Goal: Task Accomplishment & Management: Complete application form

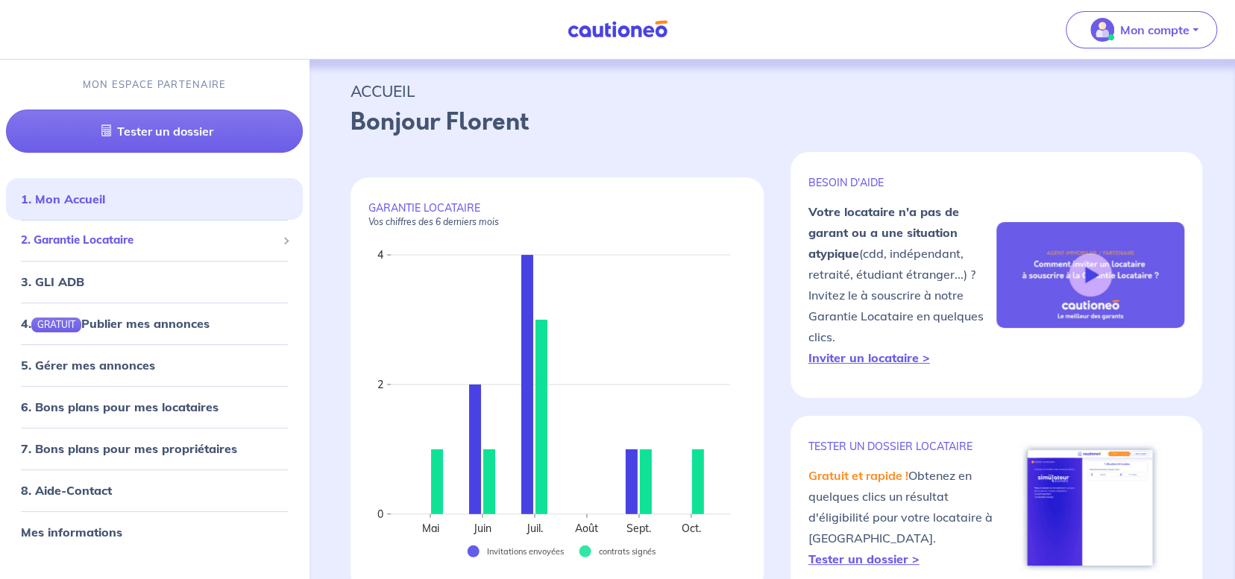
click at [130, 254] on li "2. Garantie Locataire Tester un dossier Suivre tous mes dossiers Inviter un loc…" at bounding box center [154, 240] width 297 height 41
click at [124, 232] on span "2. Garantie Locataire" at bounding box center [149, 240] width 256 height 17
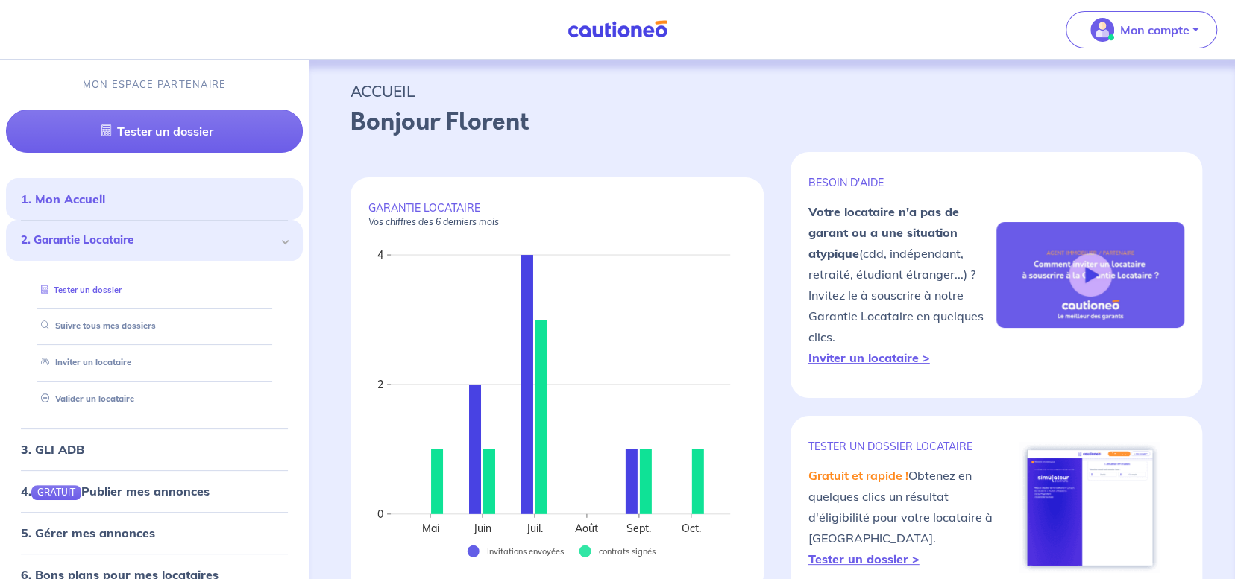
click at [115, 295] on link "Tester un dossier" at bounding box center [78, 290] width 86 height 10
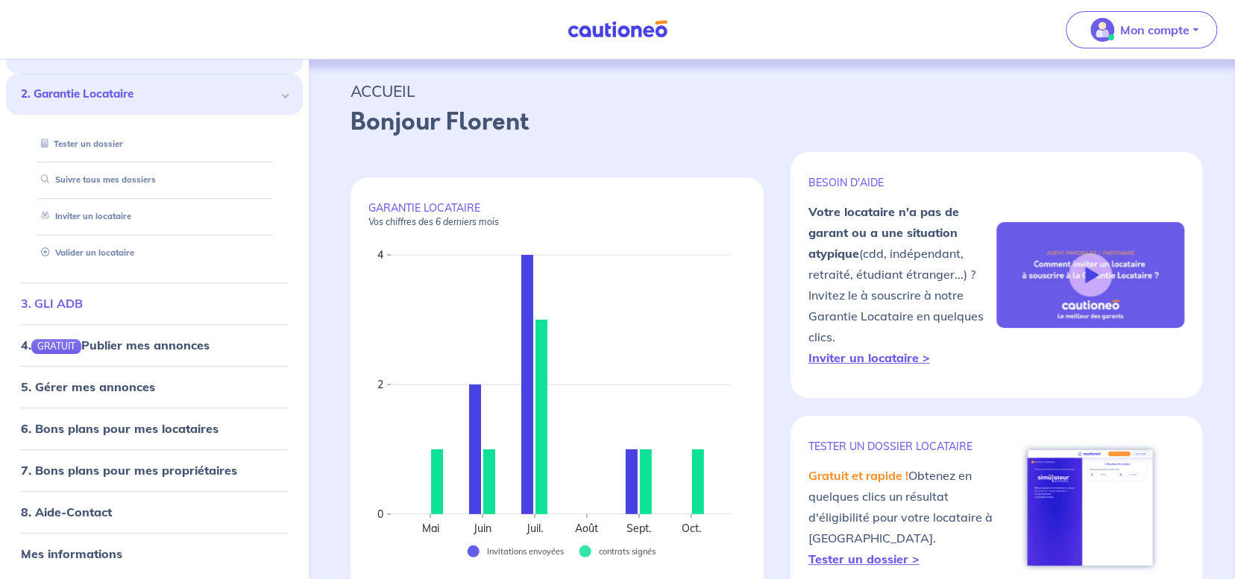
click at [64, 298] on link "3. GLI ADB" at bounding box center [52, 303] width 62 height 15
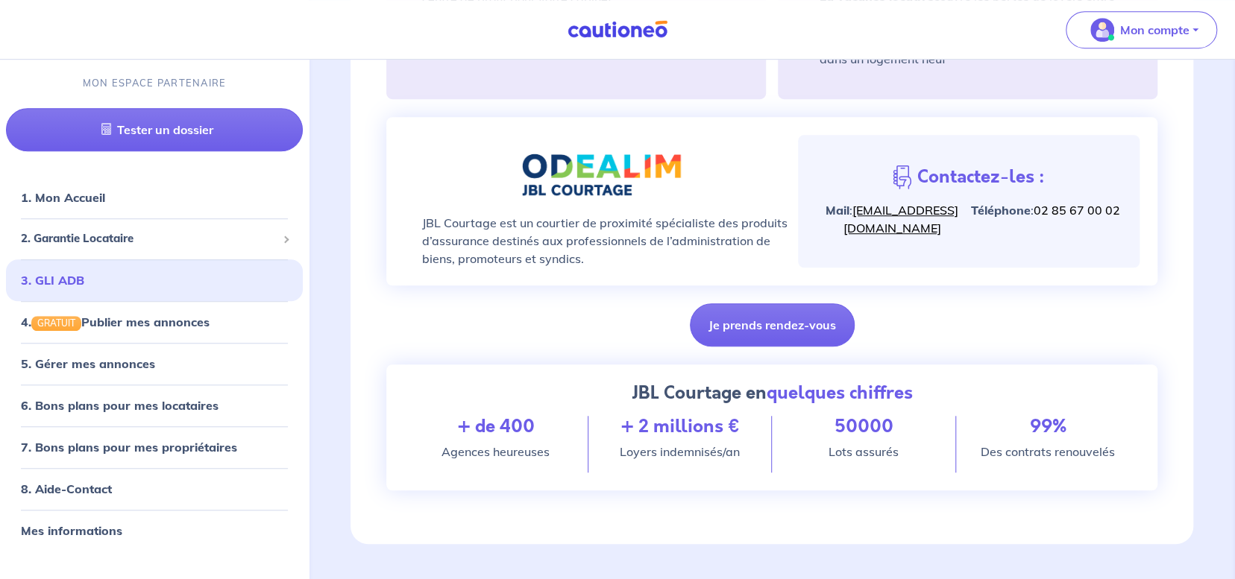
scroll to position [599, 0]
click at [106, 405] on link "6. Bons plans pour mes locataires" at bounding box center [115, 405] width 189 height 15
click at [83, 286] on link "3. GLI ADB" at bounding box center [52, 279] width 62 height 15
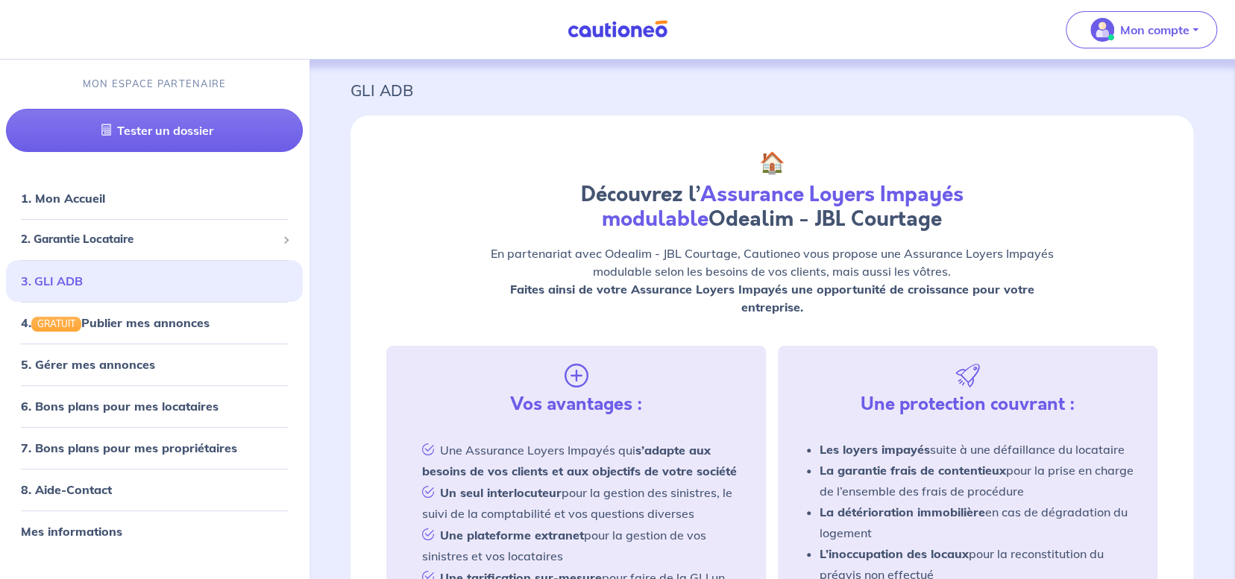
scroll to position [0, 0]
click at [78, 274] on link "3. GLI ADB" at bounding box center [52, 281] width 62 height 15
click at [280, 232] on div "2. Garantie Locataire" at bounding box center [154, 240] width 297 height 29
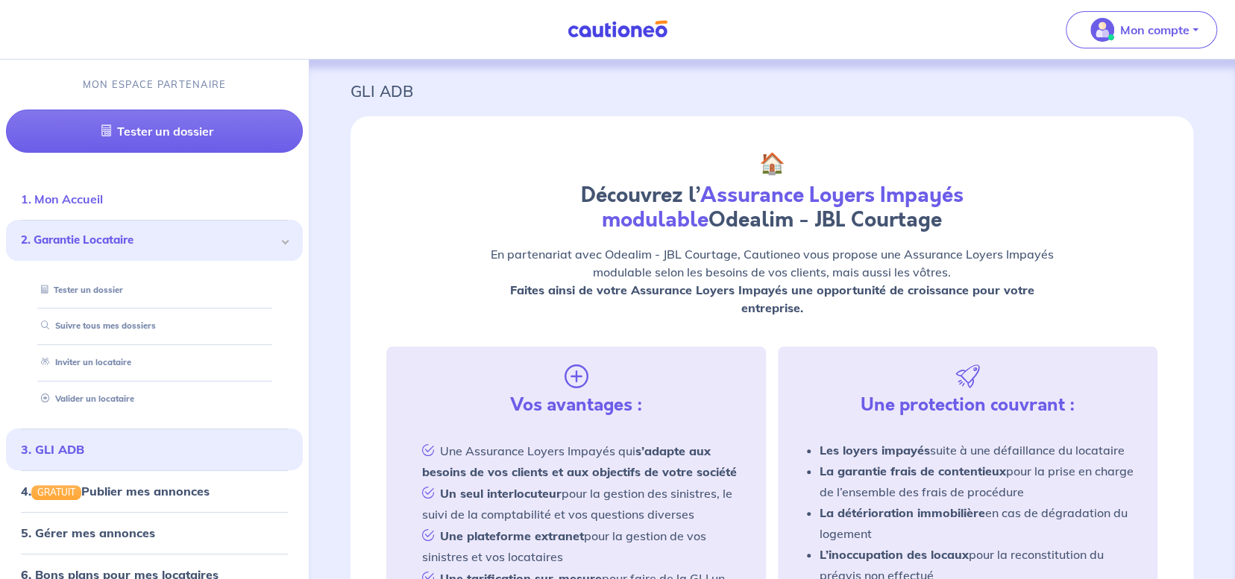
click at [103, 204] on link "1. Mon Accueil" at bounding box center [62, 199] width 82 height 15
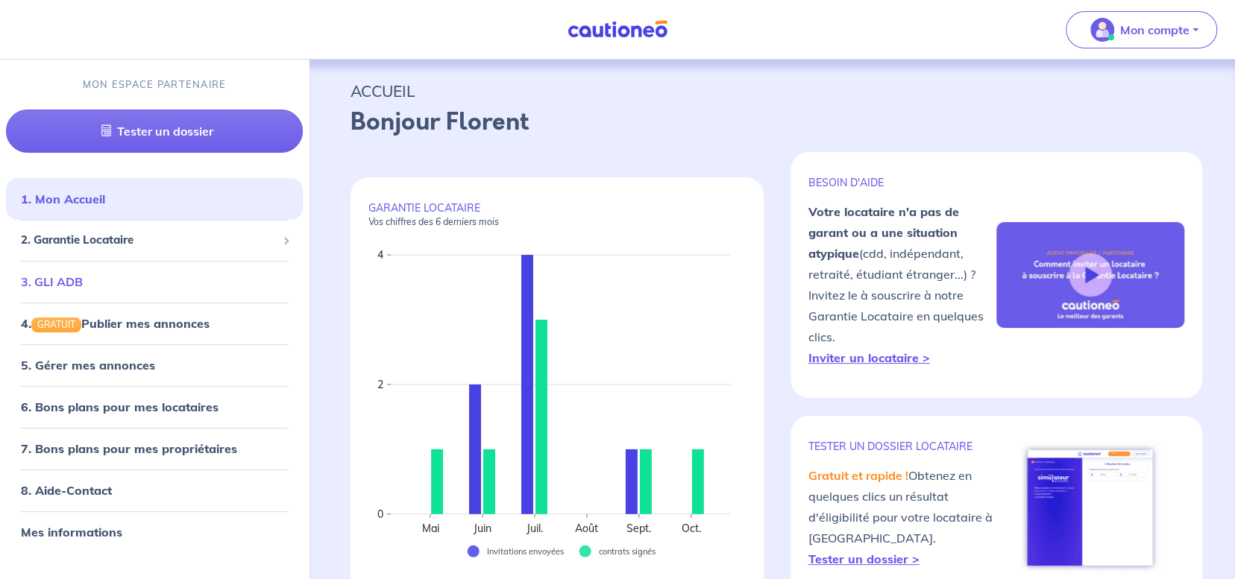
click at [83, 274] on link "3. GLI ADB" at bounding box center [52, 281] width 62 height 15
